Goal: Information Seeking & Learning: Learn about a topic

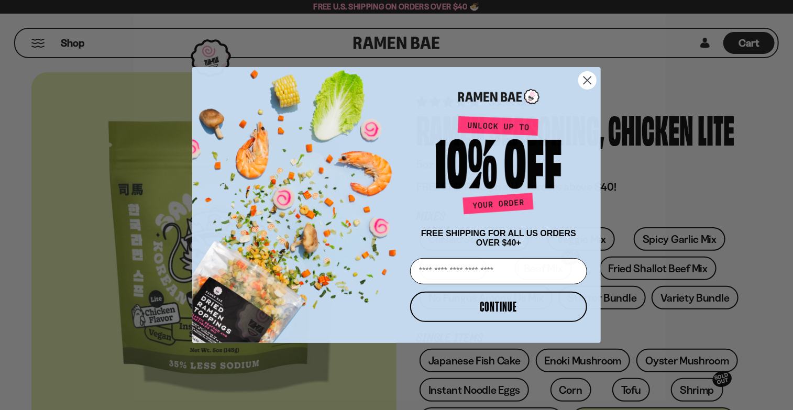
click at [585, 79] on circle "Close dialog" at bounding box center [587, 80] width 17 height 17
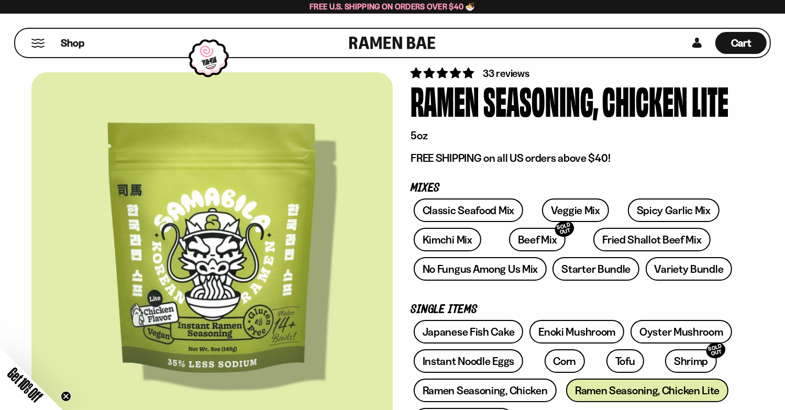
scroll to position [52, 0]
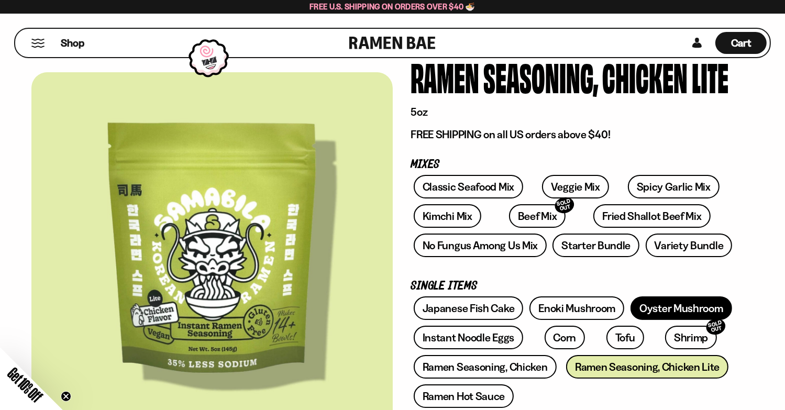
click at [687, 310] on link "Oyster Mushroom" at bounding box center [682, 309] width 102 height 24
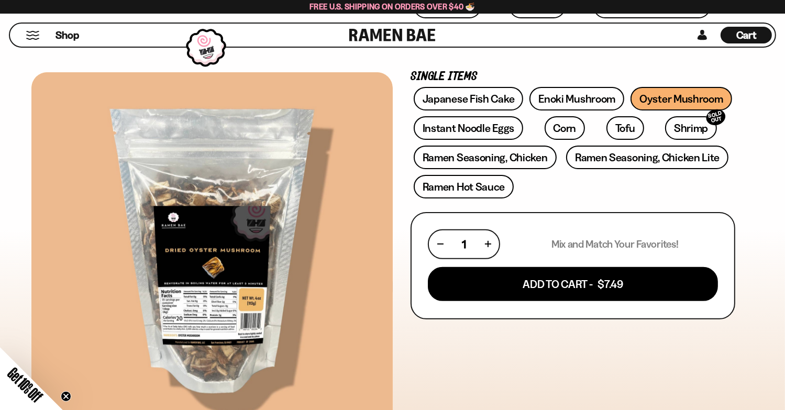
scroll to position [576, 0]
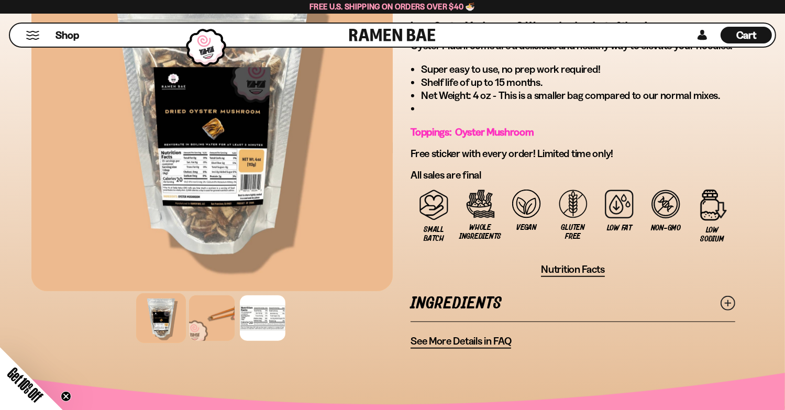
click at [725, 298] on icon at bounding box center [728, 303] width 15 height 15
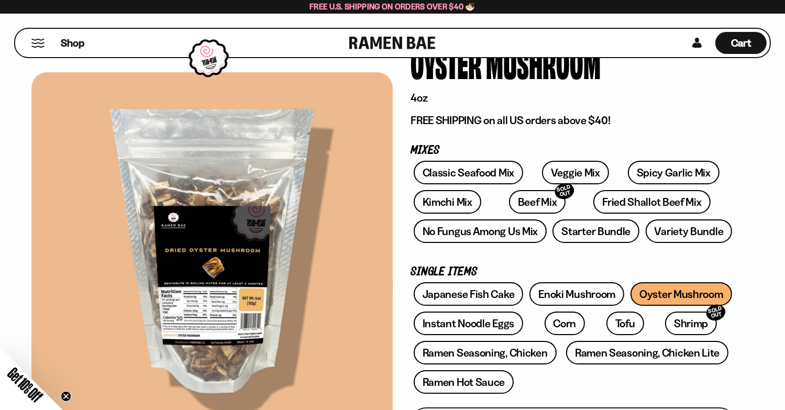
scroll to position [0, 0]
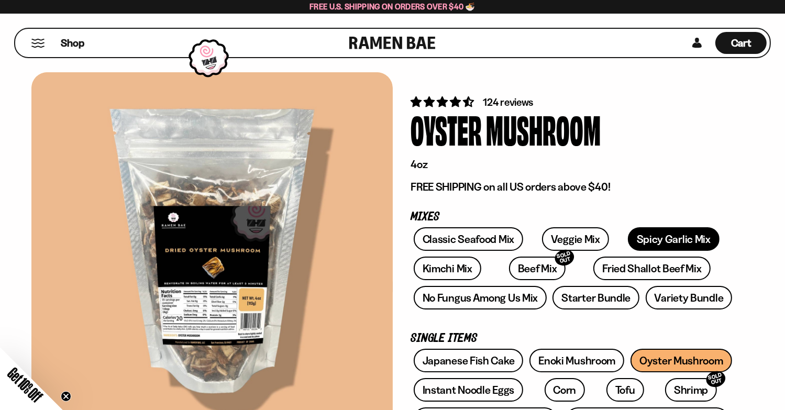
click at [631, 236] on link "Spicy Garlic Mix" at bounding box center [674, 239] width 92 height 24
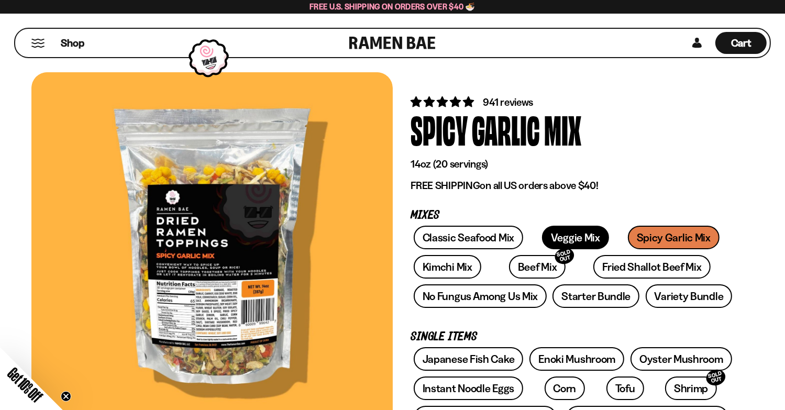
click at [566, 236] on link "Veggie Mix" at bounding box center [575, 238] width 67 height 24
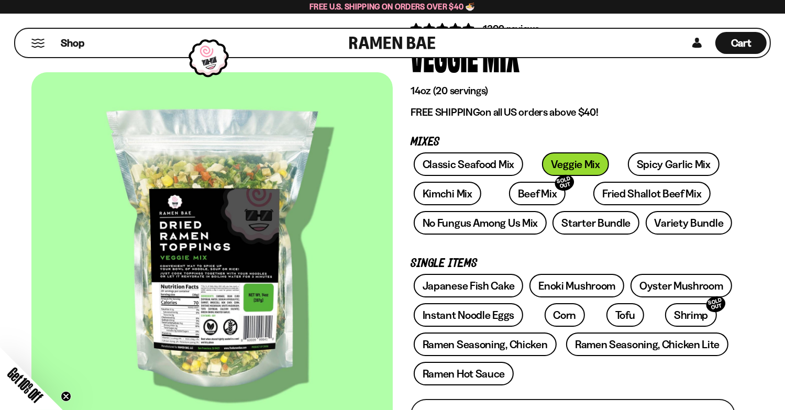
scroll to position [157, 0]
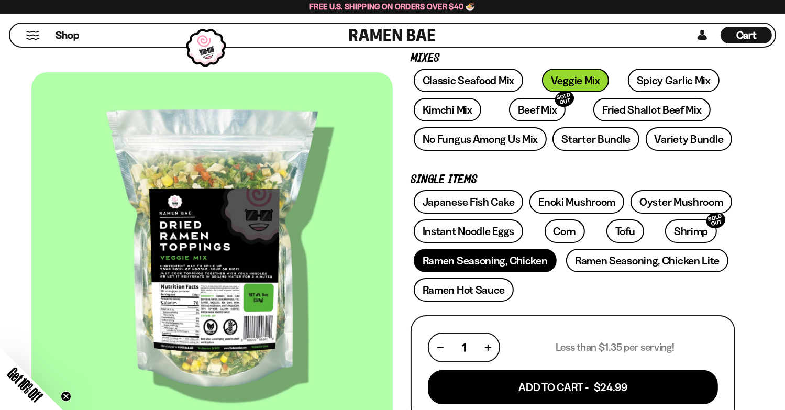
click at [515, 258] on link "Ramen Seasoning, Chicken" at bounding box center [485, 261] width 143 height 24
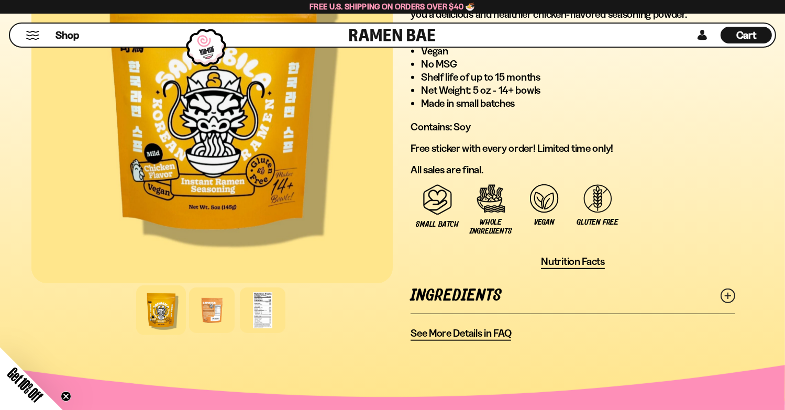
scroll to position [629, 0]
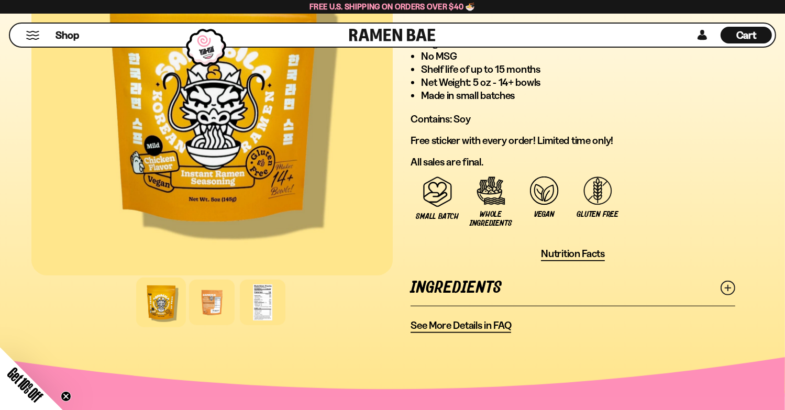
click at [733, 287] on icon at bounding box center [728, 288] width 15 height 15
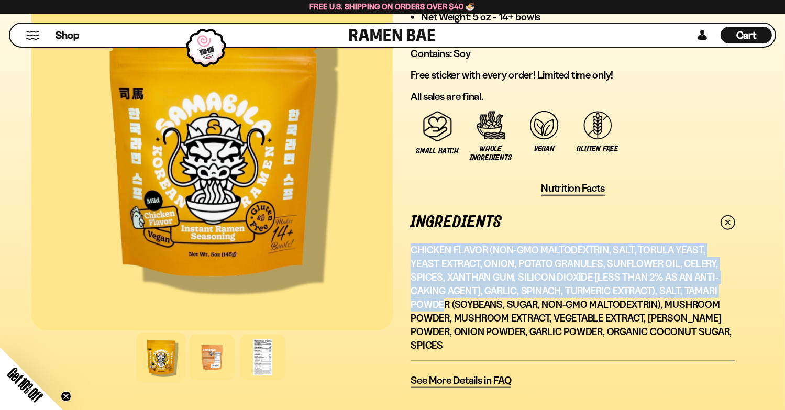
scroll to position [734, 0]
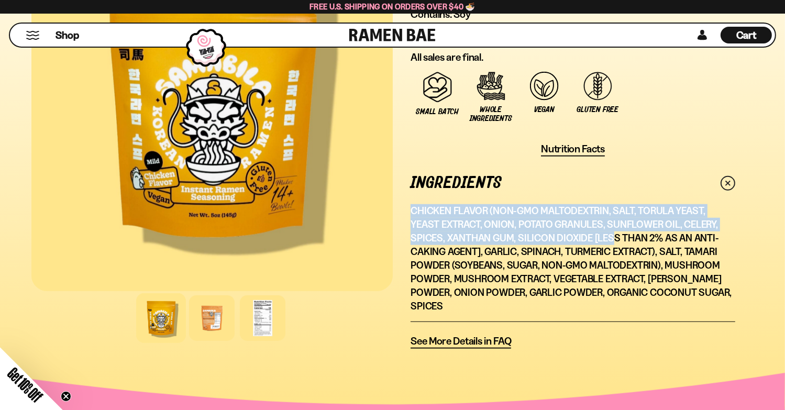
drag, startPoint x: 412, startPoint y: 257, endPoint x: 575, endPoint y: 235, distance: 164.4
click at [575, 235] on p "Chicken Flavor (Non-GMO Maltodextrin, Salt, Torula Yeast, Yeast Extract, Onion,…" at bounding box center [573, 258] width 325 height 108
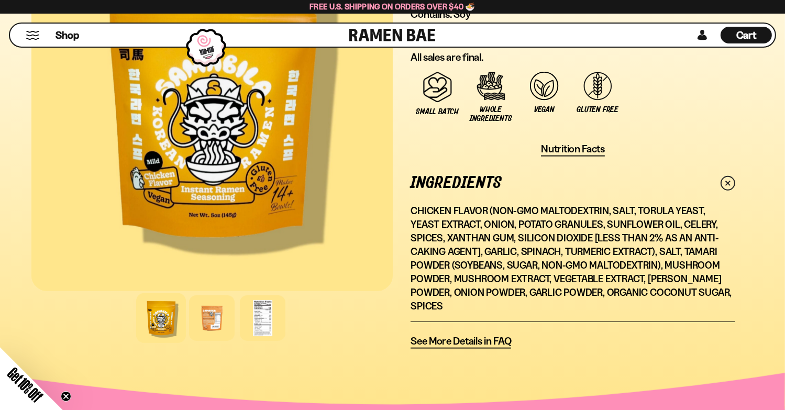
click at [266, 303] on div at bounding box center [263, 318] width 50 height 50
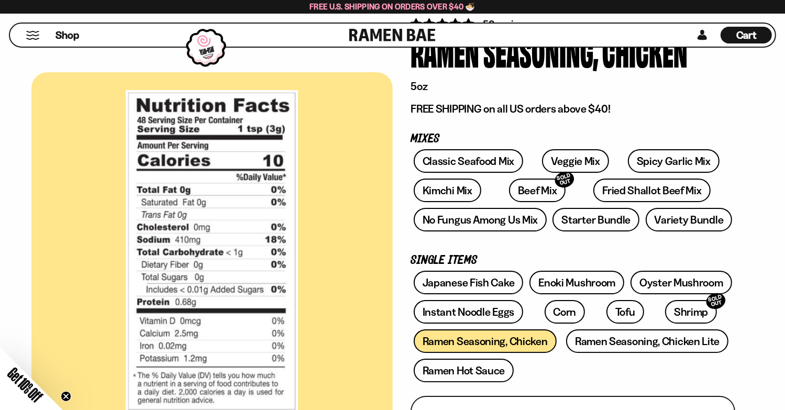
scroll to position [0, 0]
